Goal: Task Accomplishment & Management: Use online tool/utility

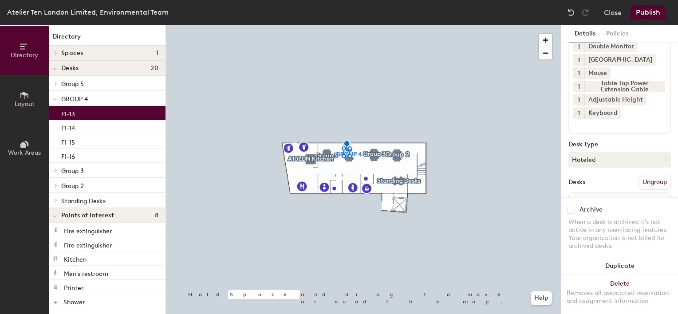
scroll to position [51, 0]
click at [602, 154] on button "Hoteled" at bounding box center [620, 160] width 103 height 16
click at [588, 188] on div "Assigned" at bounding box center [613, 187] width 89 height 13
click at [645, 14] on button "Publish" at bounding box center [648, 12] width 35 height 14
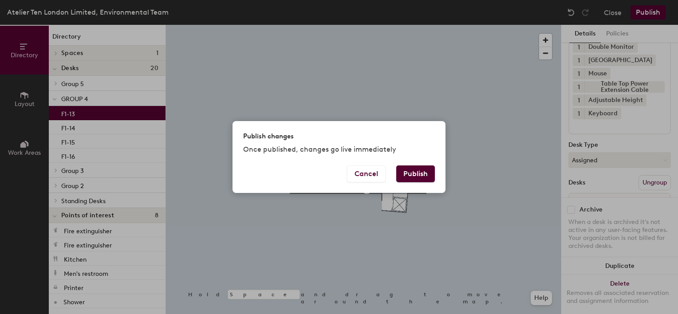
click at [645, 14] on div "Publish changes Once published, changes go live immediately Cancel Publish" at bounding box center [339, 157] width 678 height 314
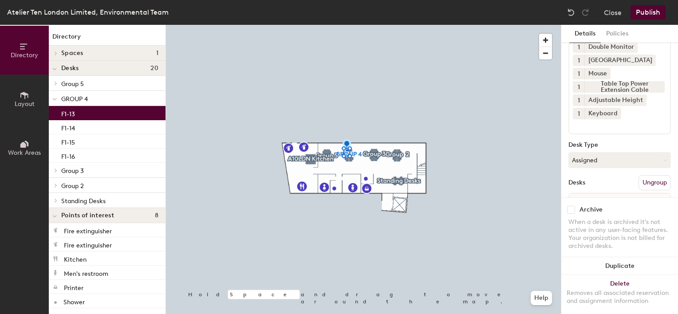
click at [646, 13] on button "Publish" at bounding box center [648, 12] width 35 height 14
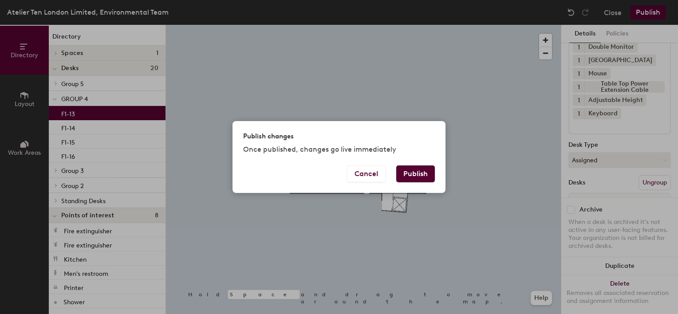
click at [417, 169] on button "Publish" at bounding box center [415, 174] width 39 height 17
